Goal: Task Accomplishment & Management: Manage account settings

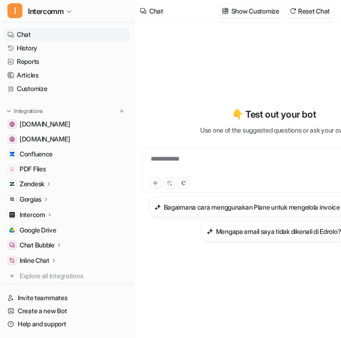
click at [51, 242] on p "Chat Bubble" at bounding box center [37, 244] width 35 height 9
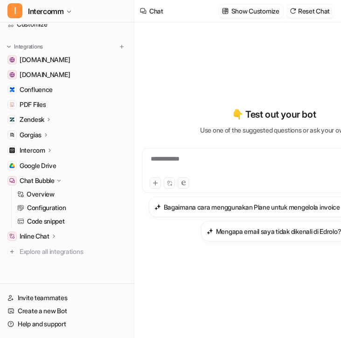
scroll to position [65, 0]
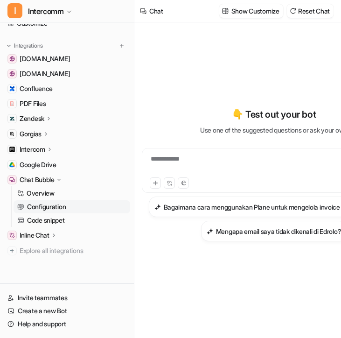
click at [87, 207] on link "Configuration" at bounding box center [72, 206] width 117 height 13
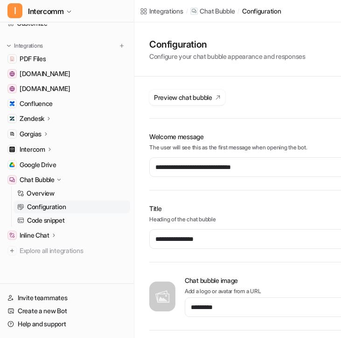
scroll to position [0, 88]
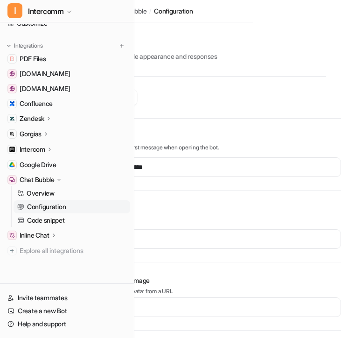
click at [56, 233] on icon at bounding box center [53, 235] width 7 height 7
click at [56, 245] on link "Overview" at bounding box center [72, 248] width 117 height 13
click at [52, 248] on p "Overview" at bounding box center [41, 248] width 28 height 9
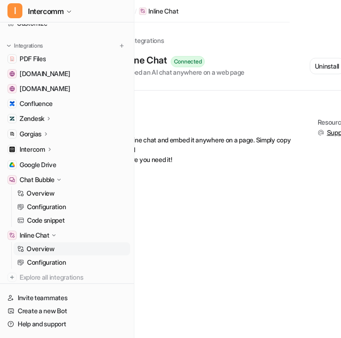
scroll to position [0, 52]
click at [44, 265] on p "Configuration" at bounding box center [46, 262] width 39 height 9
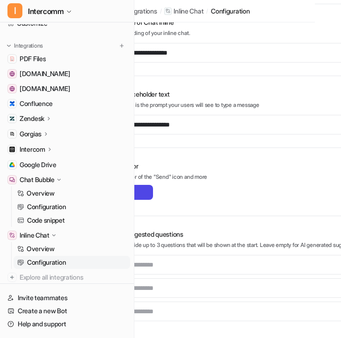
scroll to position [208, 0]
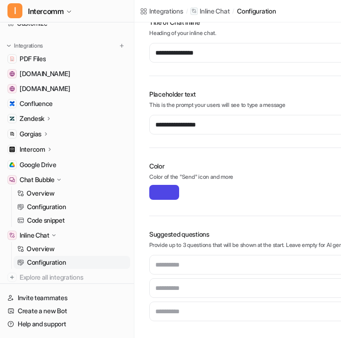
type input "**********"
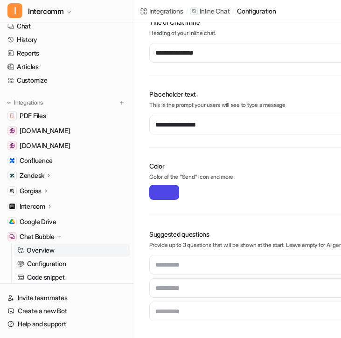
scroll to position [0, 0]
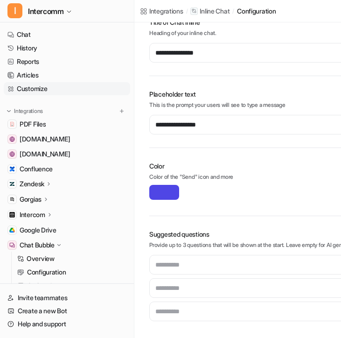
click at [71, 88] on link "Customize" at bounding box center [67, 88] width 126 height 13
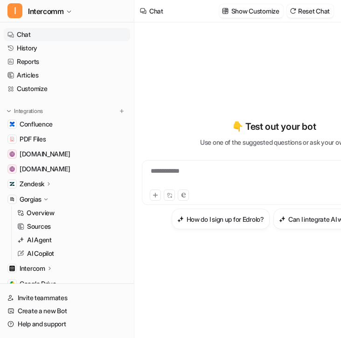
scroll to position [0, 42]
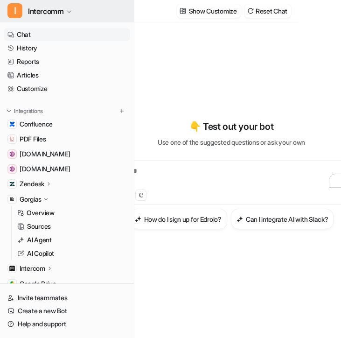
click at [42, 11] on span "Intercomm" at bounding box center [45, 11] width 35 height 13
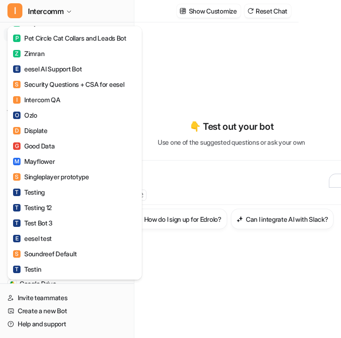
scroll to position [432, 0]
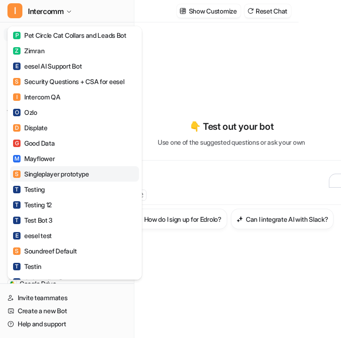
click at [59, 175] on div "S Singleplayer prototype" at bounding box center [51, 174] width 76 height 10
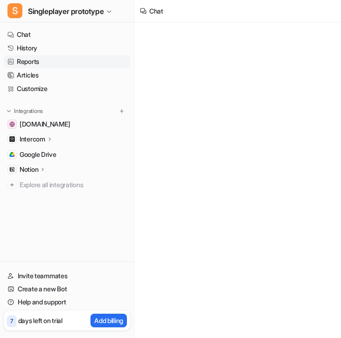
click at [84, 66] on link "Reports" at bounding box center [67, 61] width 126 height 13
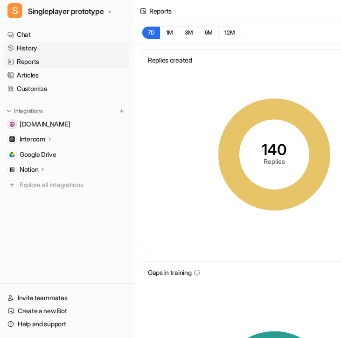
click at [65, 52] on link "History" at bounding box center [67, 48] width 126 height 13
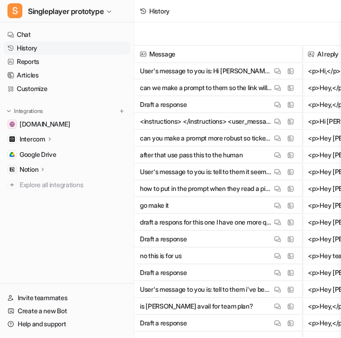
click at [212, 74] on p "User's message to you is: Hi Leonie, Just have an update, regarding the Zendesk…" at bounding box center [206, 71] width 132 height 17
click at [279, 72] on img at bounding box center [277, 71] width 7 height 7
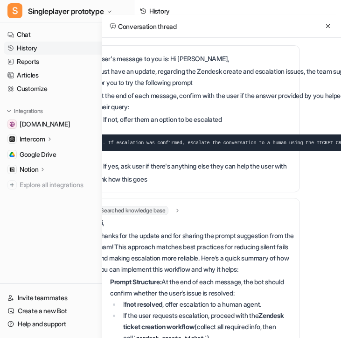
scroll to position [0, 37]
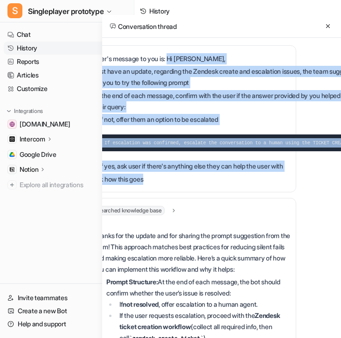
drag, startPoint x: 172, startPoint y: 57, endPoint x: 224, endPoint y: 187, distance: 139.5
click at [224, 187] on div "U User's message to you is: Hi Leonie, Just have an update, regarding the Zende…" at bounding box center [184, 118] width 224 height 147
copy div "Hi Leonie, Just have an update, regarding the Zendesk create and escalation iss…"
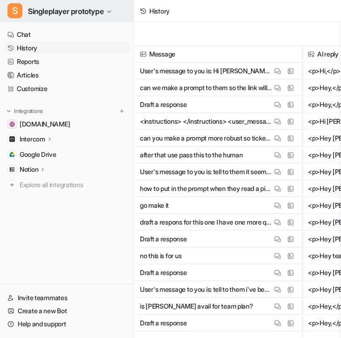
click at [88, 13] on span "Singleplayer prototype" at bounding box center [66, 11] width 76 height 13
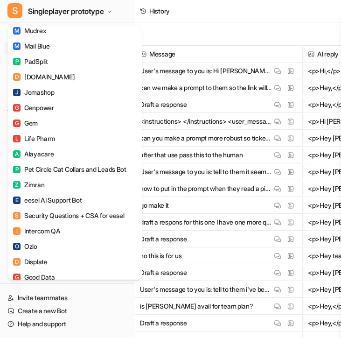
scroll to position [667, 0]
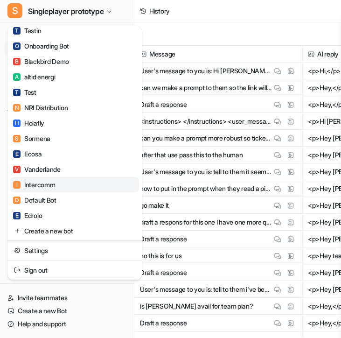
click at [56, 185] on link "I Intercomm" at bounding box center [74, 184] width 129 height 15
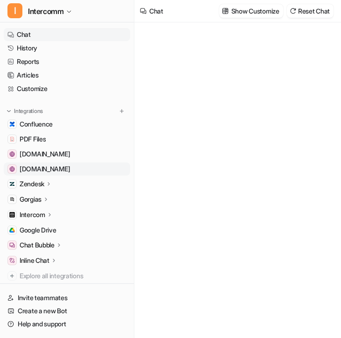
type textarea "**********"
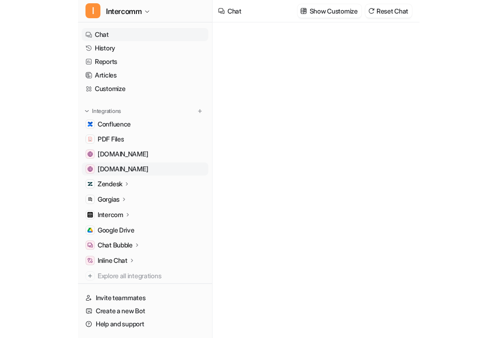
scroll to position [25, 0]
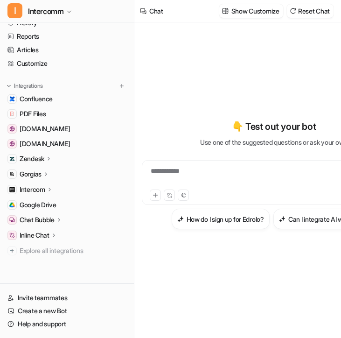
click at [41, 233] on p "Inline Chat" at bounding box center [35, 235] width 30 height 9
click at [33, 243] on link "Overview" at bounding box center [72, 248] width 117 height 13
click at [38, 259] on p "Configuration" at bounding box center [46, 262] width 39 height 9
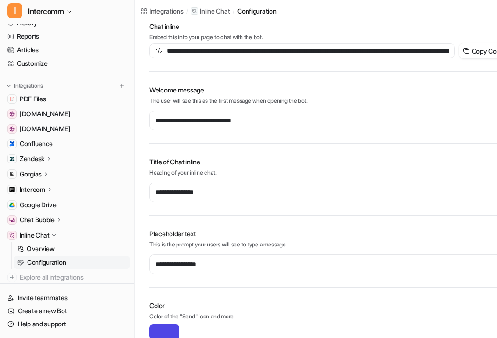
scroll to position [208, 0]
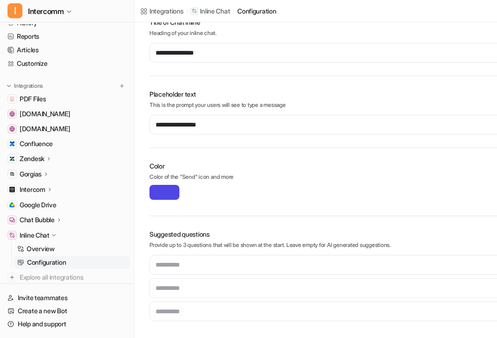
click at [157, 190] on input "*******" at bounding box center [164, 192] width 30 height 15
click at [172, 173] on p "Color of the "Send" icon and more" at bounding box center [330, 178] width 362 height 10
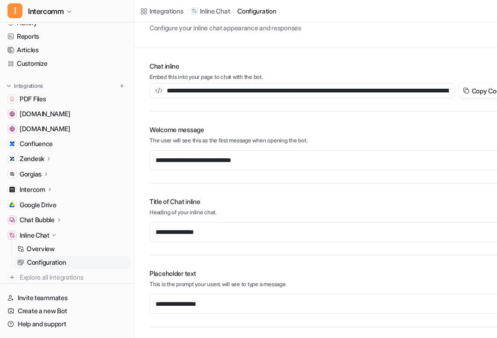
scroll to position [28, 0]
click at [341, 89] on icon at bounding box center [465, 90] width 7 height 7
type input "**********"
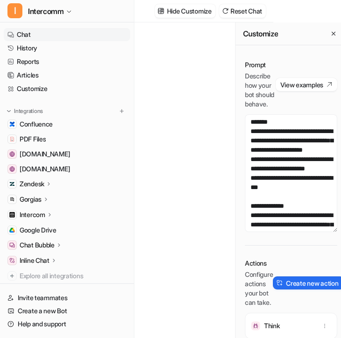
scroll to position [0, 73]
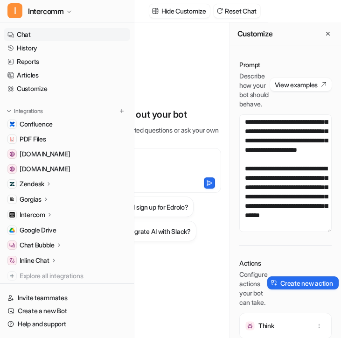
scroll to position [420, 0]
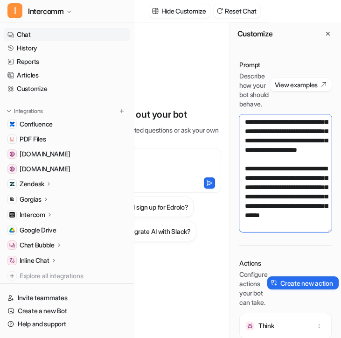
click at [320, 217] on textarea at bounding box center [285, 173] width 92 height 118
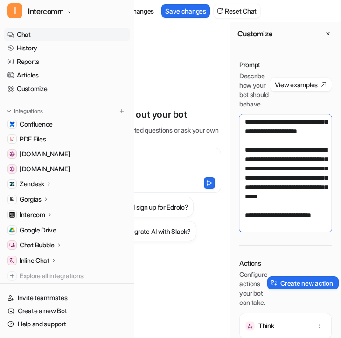
scroll to position [426, 0]
paste textarea "**********"
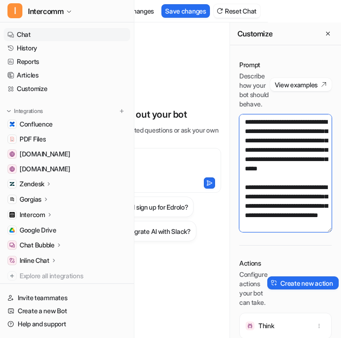
scroll to position [463, 0]
click at [263, 202] on textarea at bounding box center [285, 173] width 92 height 118
drag, startPoint x: 263, startPoint y: 201, endPoint x: 297, endPoint y: 202, distance: 33.6
click at [297, 202] on textarea at bounding box center [285, 173] width 92 height 118
drag, startPoint x: 295, startPoint y: 201, endPoint x: 313, endPoint y: 200, distance: 18.2
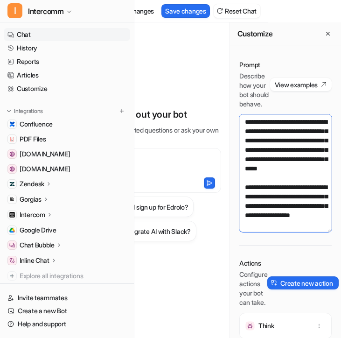
click at [314, 201] on textarea at bounding box center [285, 173] width 92 height 118
drag, startPoint x: 308, startPoint y: 212, endPoint x: 252, endPoint y: 218, distance: 56.4
click at [252, 218] on textarea at bounding box center [285, 173] width 92 height 118
type textarea "**********"
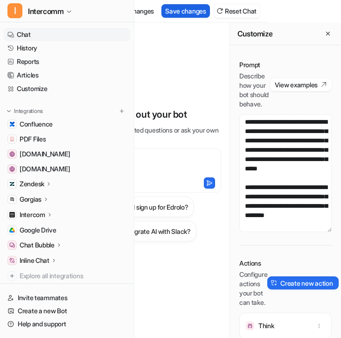
click at [190, 4] on button "Save changes" at bounding box center [186, 11] width 49 height 14
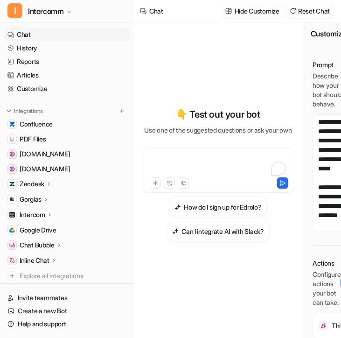
click at [190, 164] on div "To enrich screen reader interactions, please activate Accessibility in Grammarl…" at bounding box center [218, 164] width 148 height 21
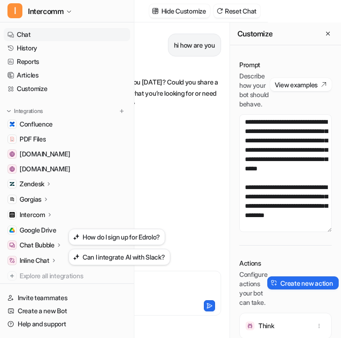
scroll to position [476, 0]
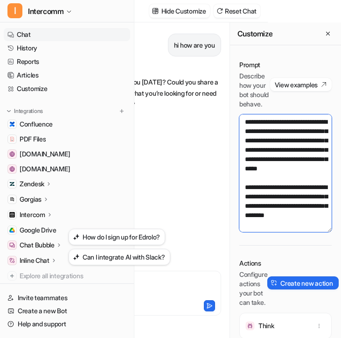
drag, startPoint x: 285, startPoint y: 213, endPoint x: 245, endPoint y: 175, distance: 55.5
click at [245, 177] on textarea at bounding box center [285, 173] width 92 height 118
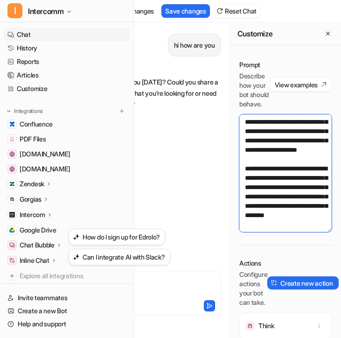
scroll to position [439, 0]
type textarea "**********"
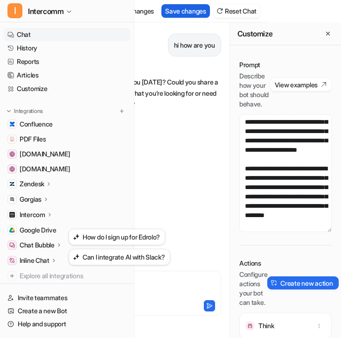
click at [183, 9] on button "Save changes" at bounding box center [186, 11] width 49 height 14
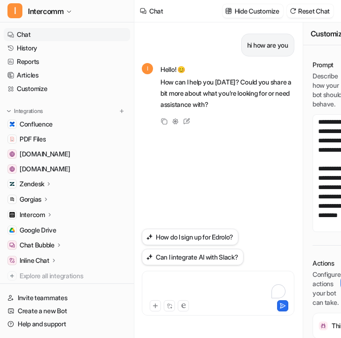
click at [182, 283] on div "To enrich screen reader interactions, please activate Accessibility in Grammarl…" at bounding box center [218, 287] width 148 height 21
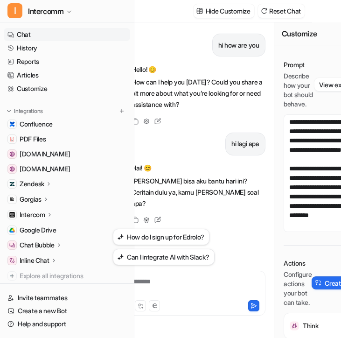
scroll to position [0, 73]
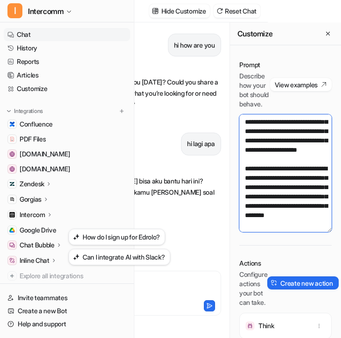
click at [262, 218] on textarea at bounding box center [285, 173] width 92 height 118
paste textarea "**********"
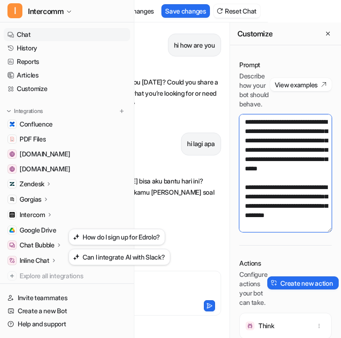
scroll to position [476, 0]
drag, startPoint x: 284, startPoint y: 181, endPoint x: 239, endPoint y: 176, distance: 46.0
click at [239, 177] on div "Prompt Describe how your bot should behave. View examples Actions Configure act…" at bounding box center [285, 227] width 111 height 352
drag, startPoint x: 323, startPoint y: 178, endPoint x: 240, endPoint y: 177, distance: 83.1
click at [240, 177] on textarea at bounding box center [285, 173] width 92 height 118
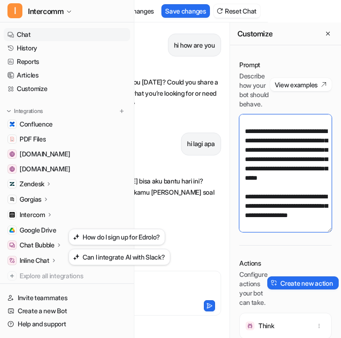
scroll to position [467, 0]
type textarea "**********"
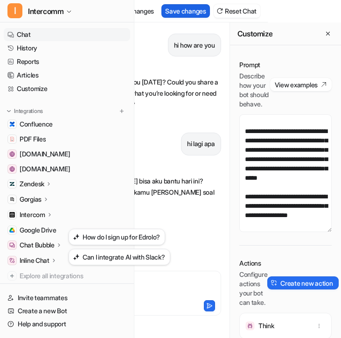
click at [170, 6] on button "Save changes" at bounding box center [186, 11] width 49 height 14
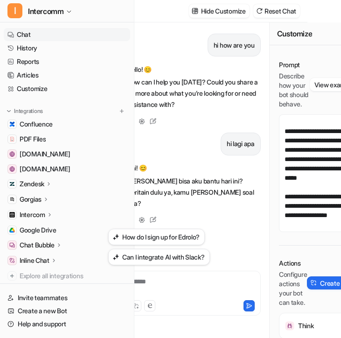
scroll to position [0, 0]
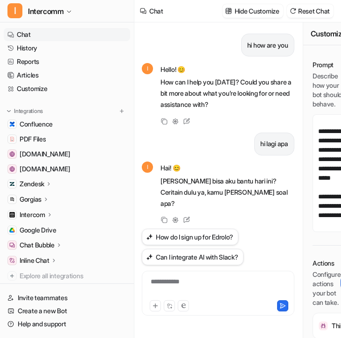
click at [183, 276] on div "**********" at bounding box center [218, 293] width 153 height 45
click at [184, 284] on div "**********" at bounding box center [218, 287] width 148 height 21
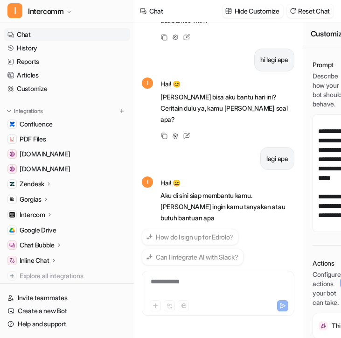
scroll to position [95, 0]
